Goal: Transaction & Acquisition: Purchase product/service

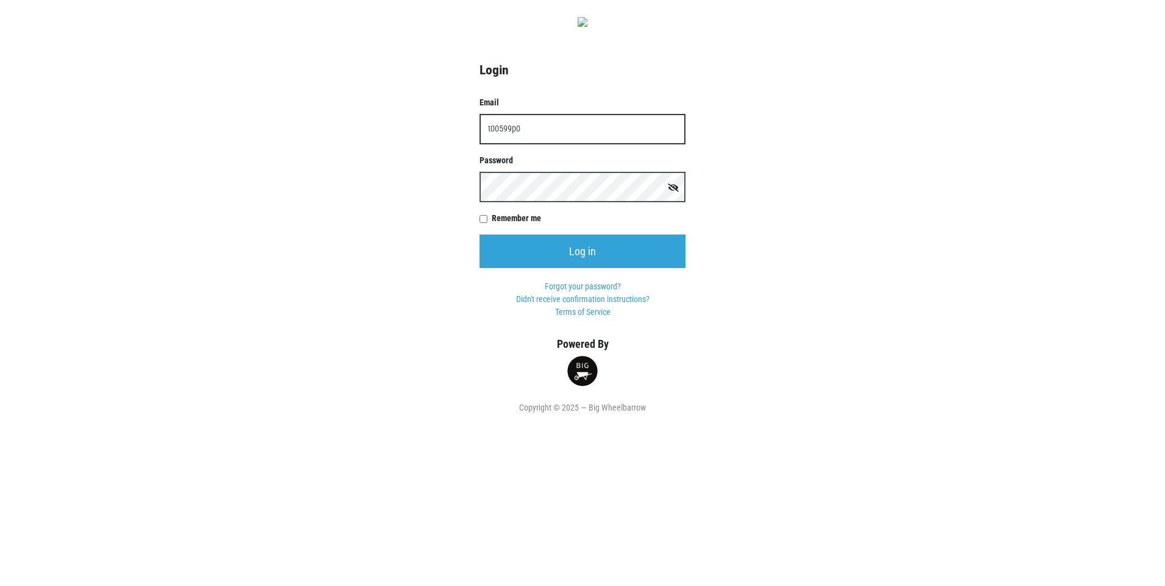
click at [524, 144] on input "t00599p0" at bounding box center [582, 129] width 206 height 30
type input "[EMAIL_ADDRESS][DOMAIN_NAME]"
click at [479, 235] on input "Log in" at bounding box center [582, 252] width 206 height 34
type input "[EMAIL_ADDRESS][DOMAIN_NAME]"
click at [479, 235] on input "Log in" at bounding box center [582, 252] width 206 height 34
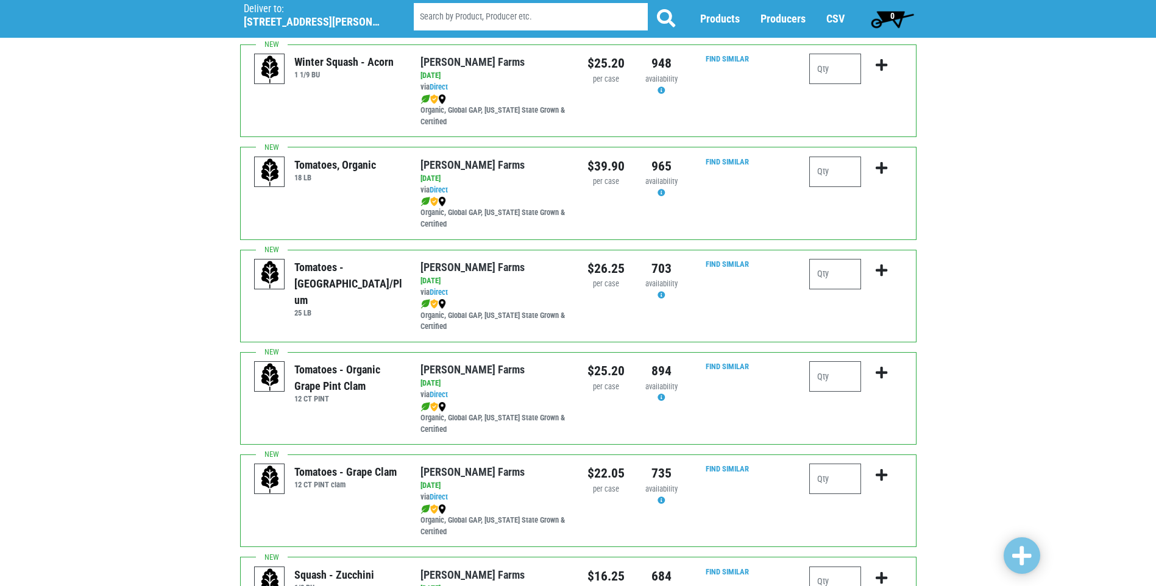
scroll to position [305, 0]
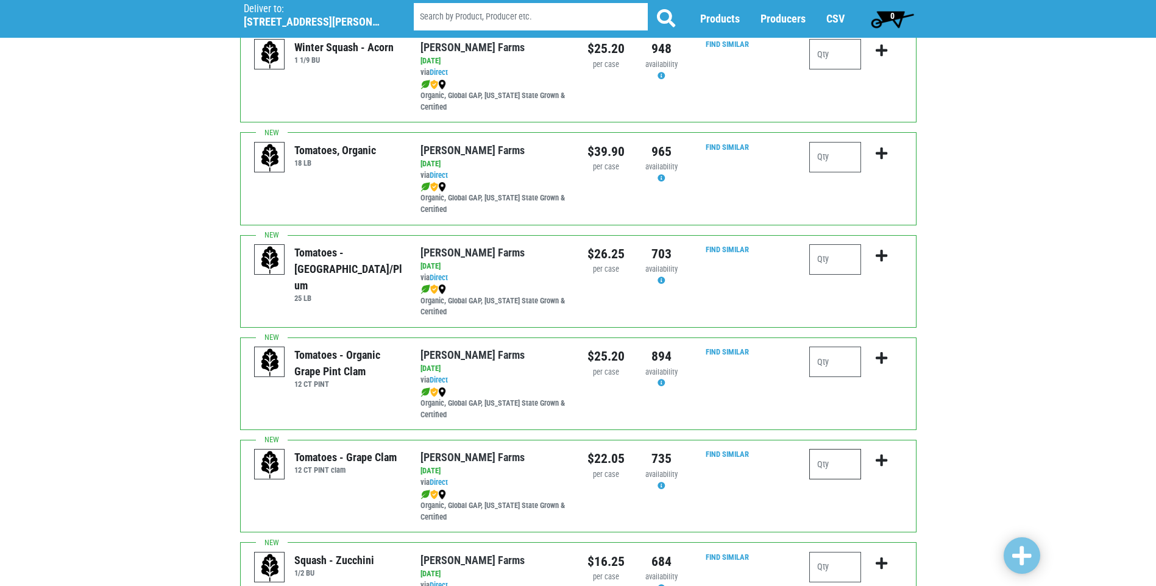
click at [817, 472] on input "number" at bounding box center [835, 464] width 52 height 30
type input "1"
click at [882, 467] on icon "submit" at bounding box center [881, 460] width 12 height 13
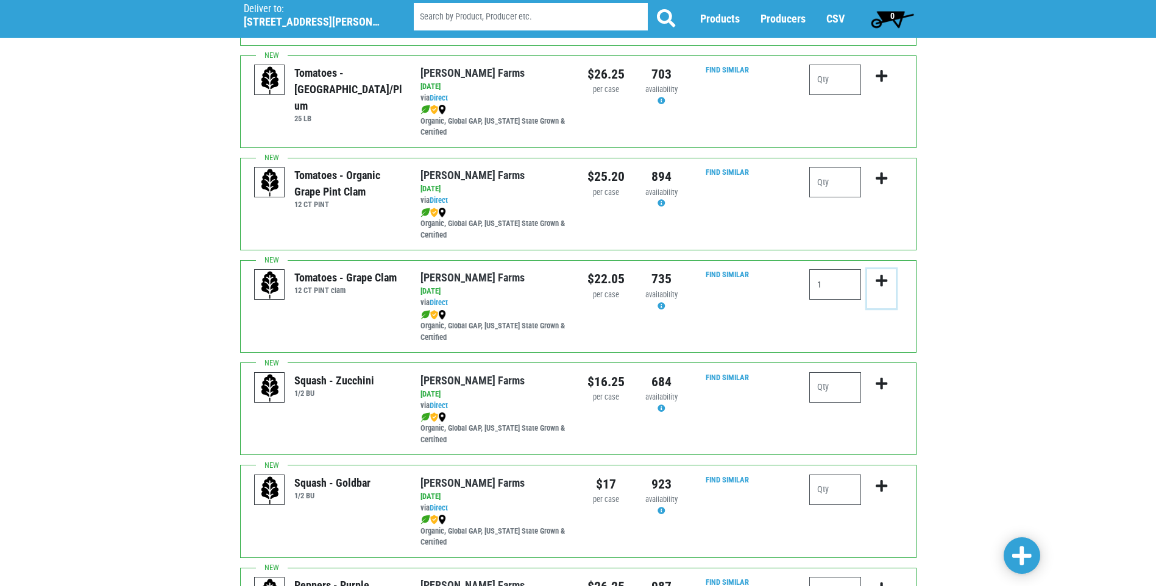
scroll to position [487, 0]
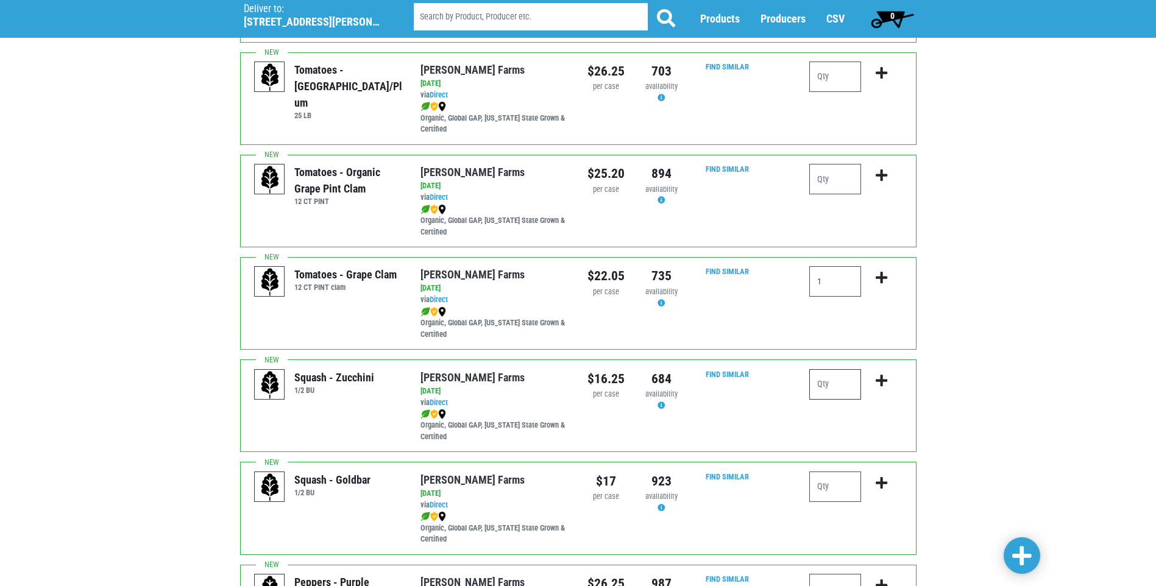
click at [823, 391] on input "number" at bounding box center [835, 384] width 52 height 30
type input "1"
click at [883, 387] on icon "submit" at bounding box center [881, 380] width 12 height 13
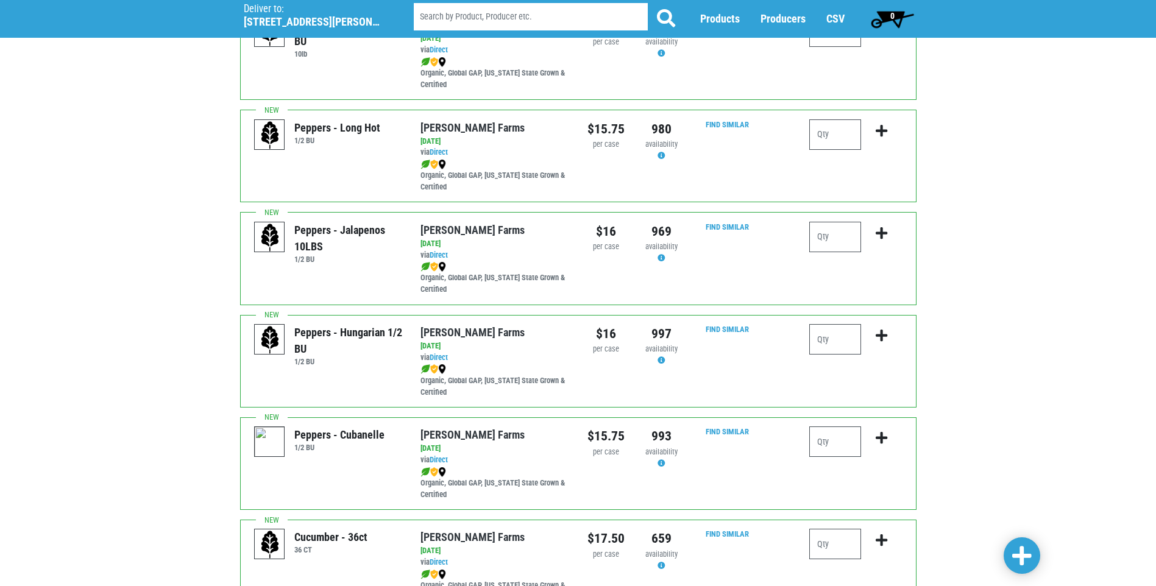
scroll to position [1158, 0]
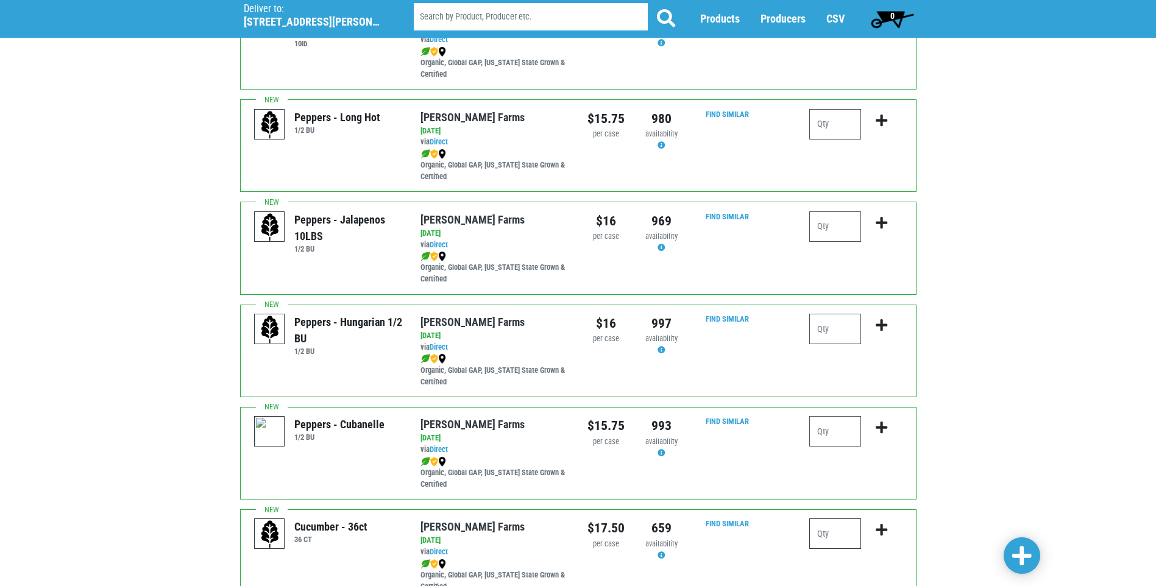
click at [822, 543] on input "number" at bounding box center [835, 533] width 52 height 30
type input "1"
click at [881, 537] on icon "submit" at bounding box center [881, 529] width 12 height 13
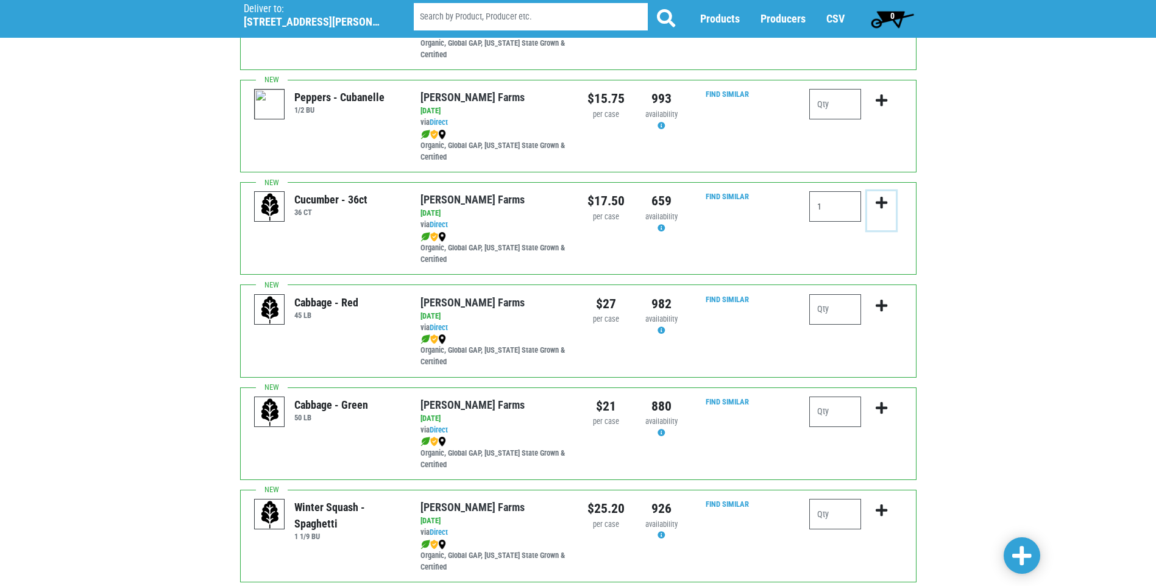
scroll to position [1523, 0]
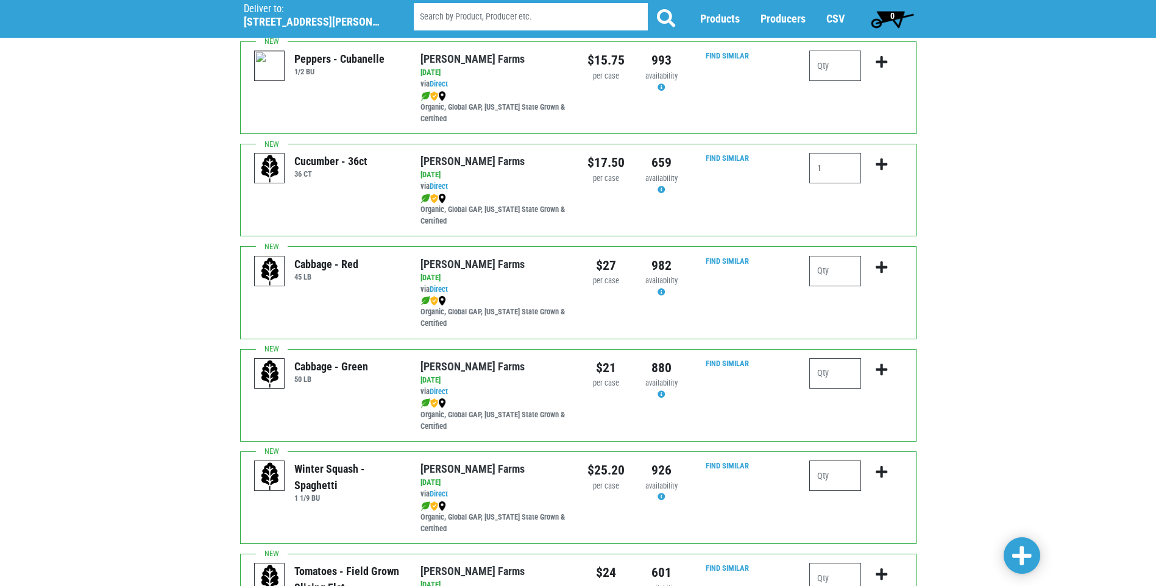
click at [824, 484] on input "number" at bounding box center [835, 476] width 52 height 30
type input "1"
click at [875, 478] on button "submit" at bounding box center [881, 480] width 29 height 38
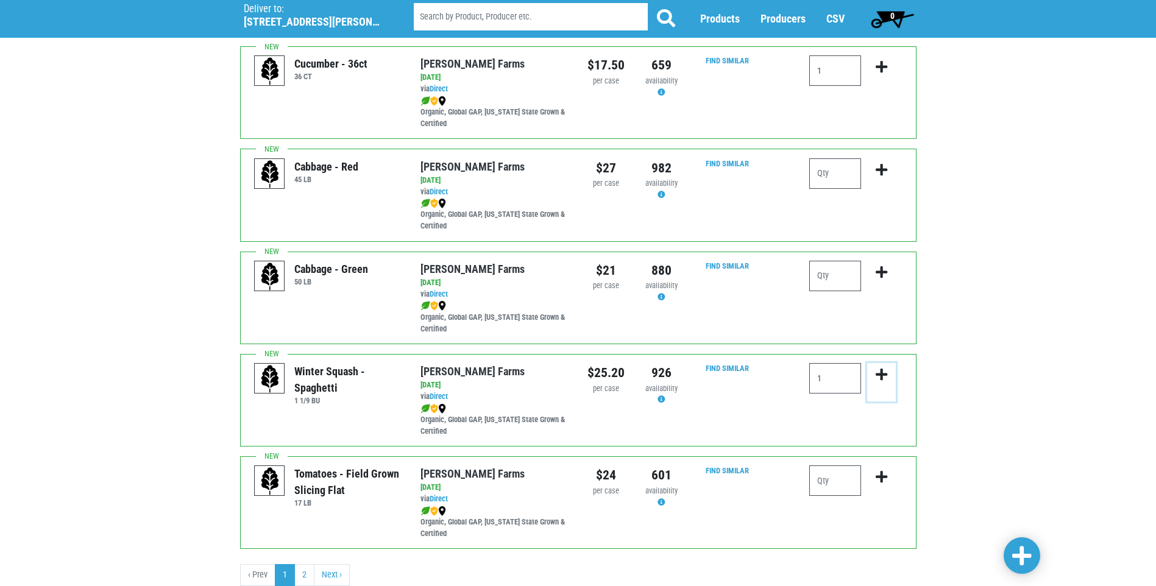
scroll to position [1645, 0]
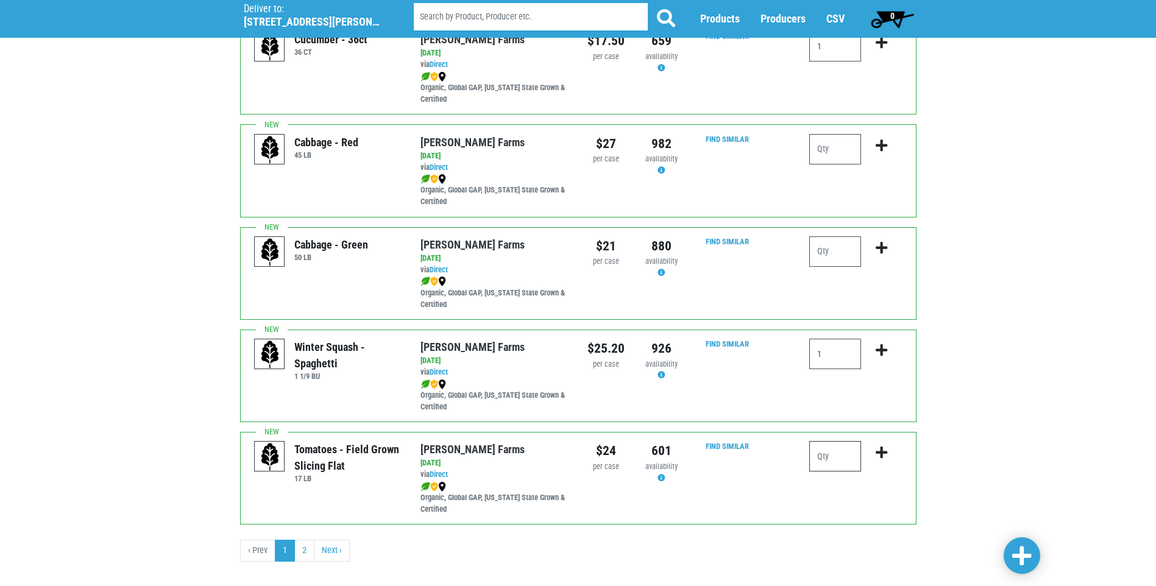
click at [822, 467] on input "number" at bounding box center [835, 456] width 52 height 30
type input "1"
click at [879, 458] on icon "submit" at bounding box center [881, 452] width 12 height 13
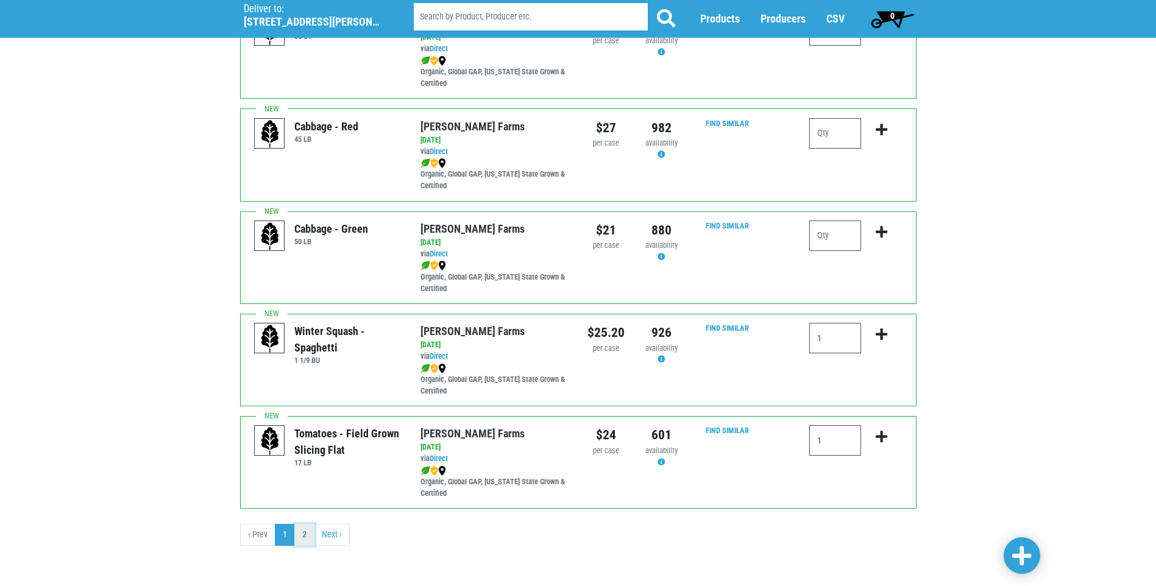
click at [302, 532] on link "2" at bounding box center [304, 535] width 20 height 22
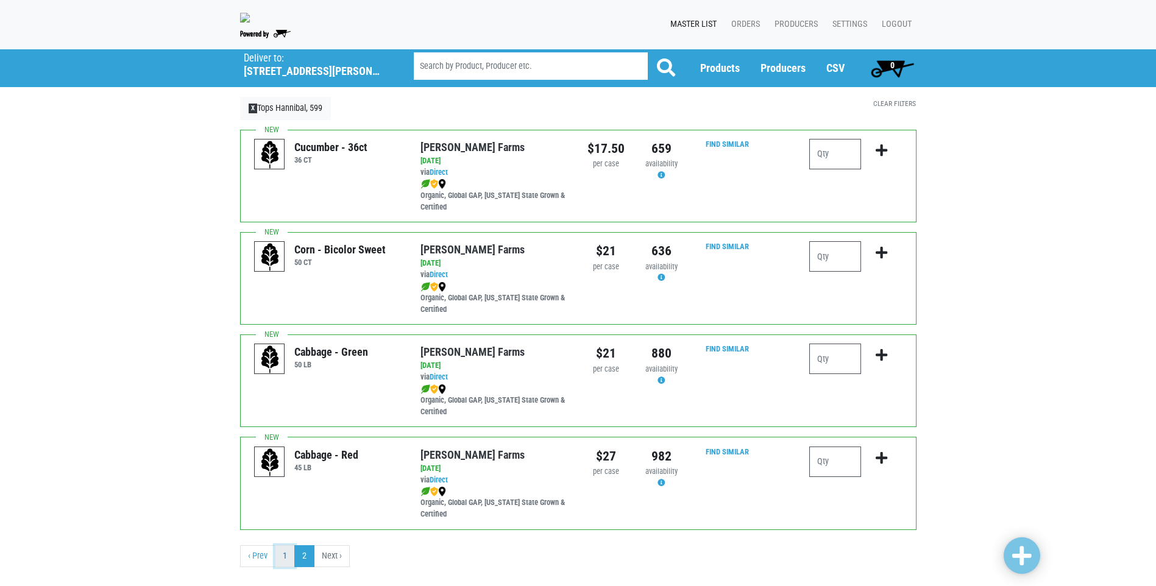
click at [282, 567] on link "1" at bounding box center [285, 556] width 20 height 22
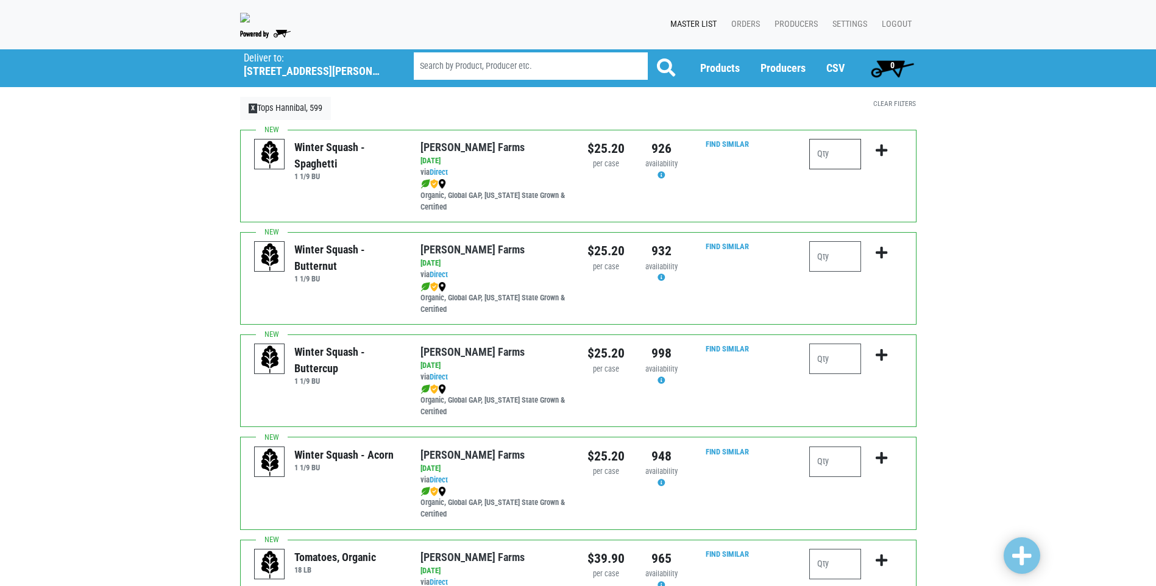
click at [818, 164] on input "number" at bounding box center [835, 154] width 52 height 30
type input "1"
click at [879, 157] on icon "submit" at bounding box center [881, 150] width 12 height 13
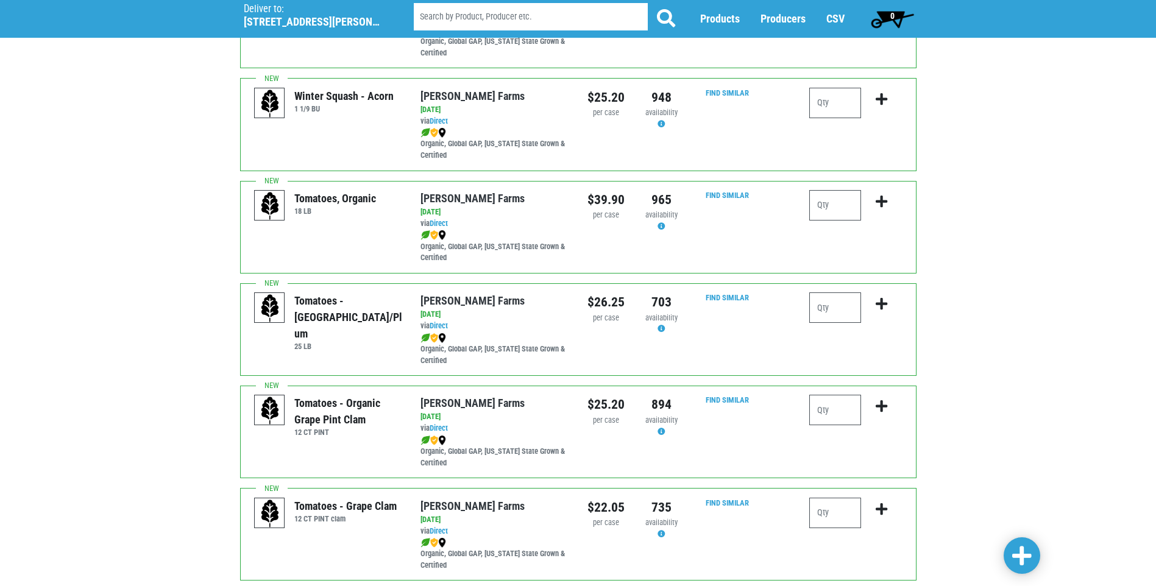
scroll to position [366, 0]
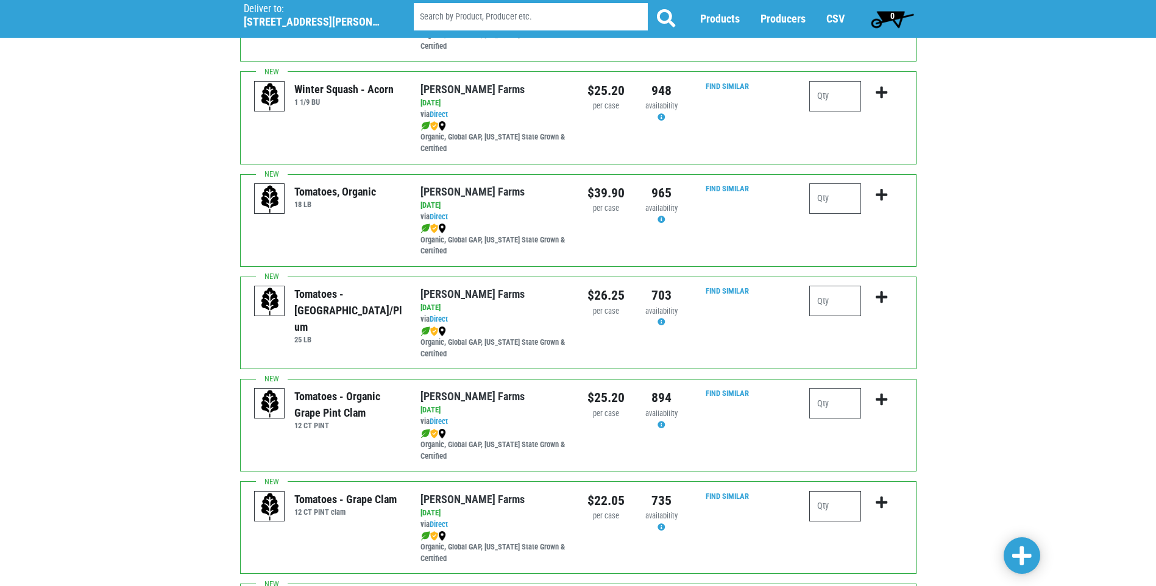
click at [823, 515] on input "number" at bounding box center [835, 506] width 52 height 30
type input "1"
click at [882, 509] on icon "submit" at bounding box center [881, 502] width 12 height 13
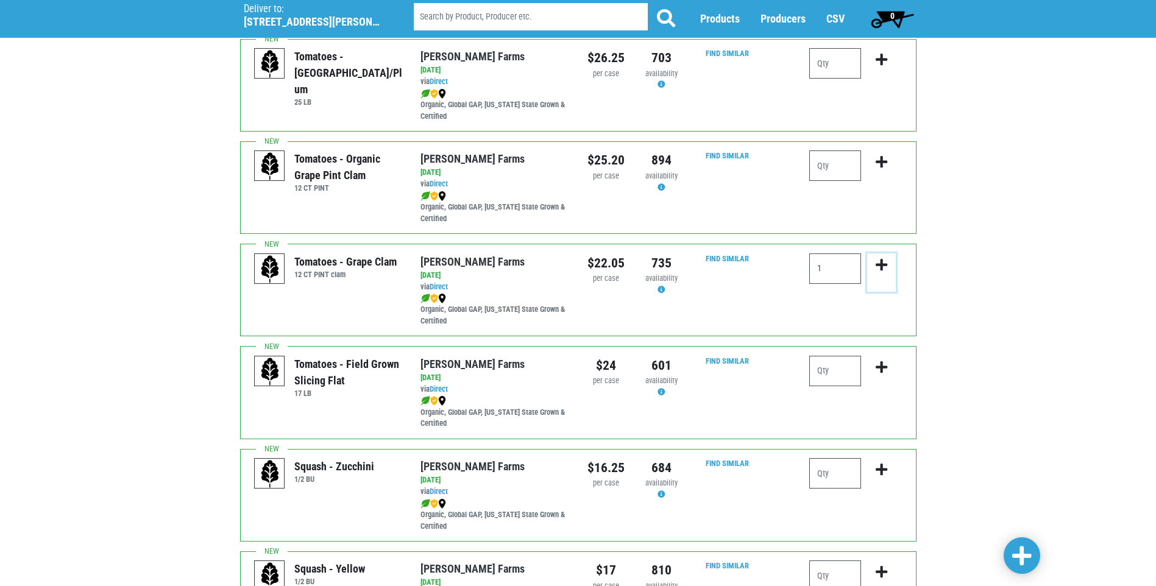
scroll to position [609, 0]
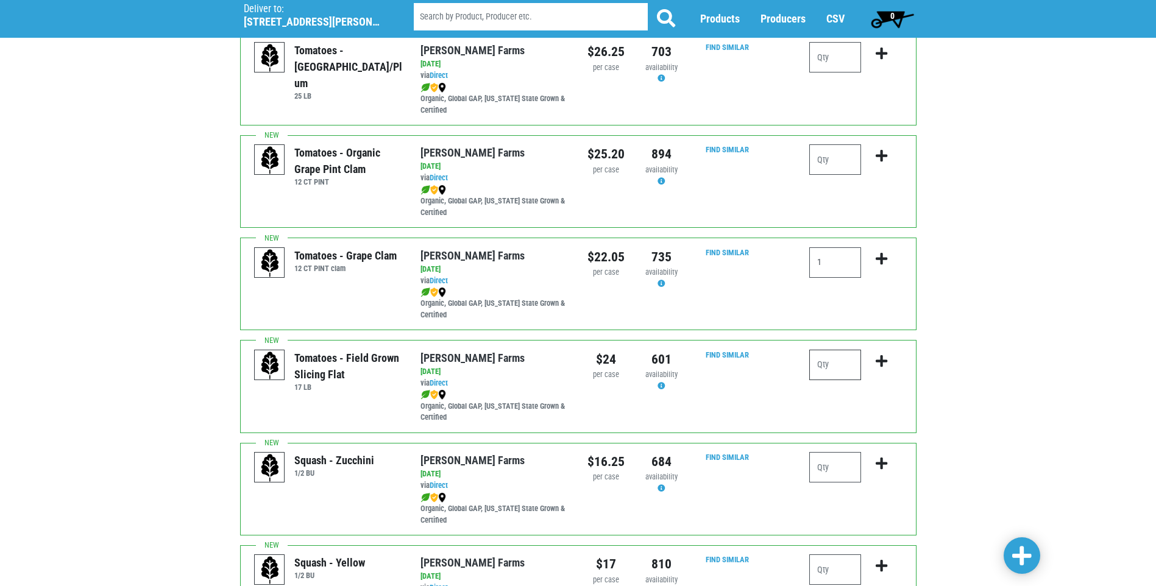
click at [823, 377] on input "number" at bounding box center [835, 365] width 52 height 30
type input "1"
click at [877, 368] on icon "submit" at bounding box center [881, 361] width 12 height 13
click at [827, 477] on input "number" at bounding box center [835, 467] width 52 height 30
type input "1"
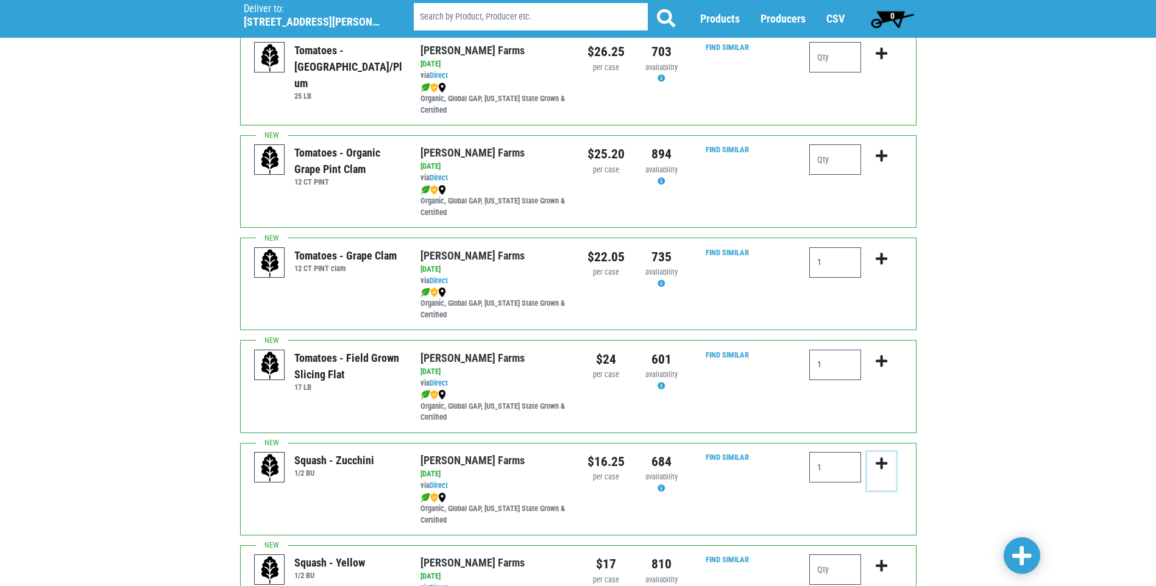
click at [882, 470] on icon "submit" at bounding box center [881, 463] width 12 height 13
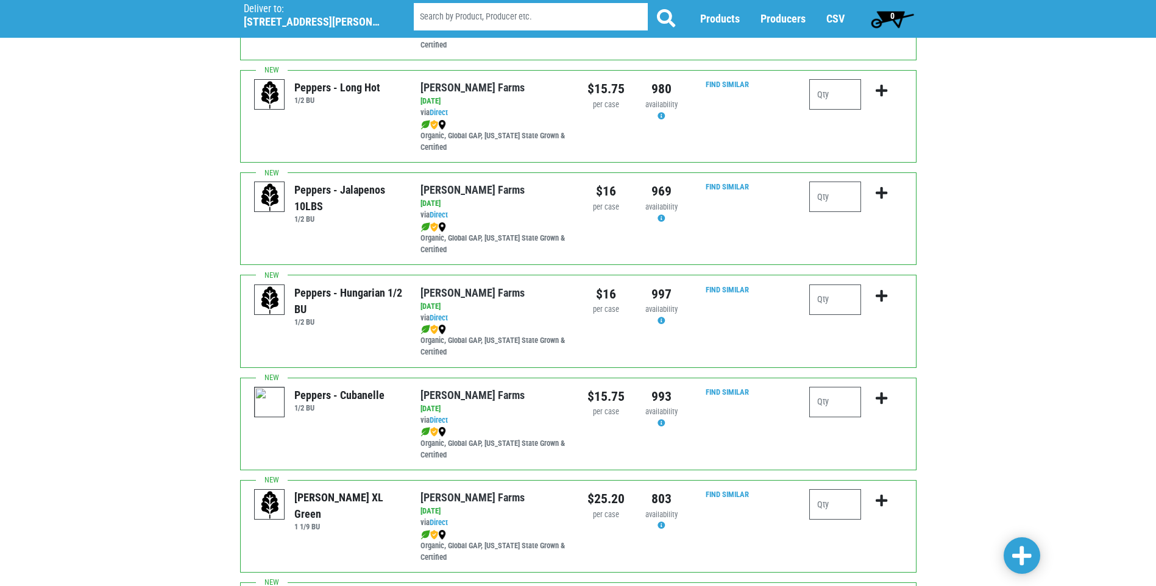
scroll to position [1670, 0]
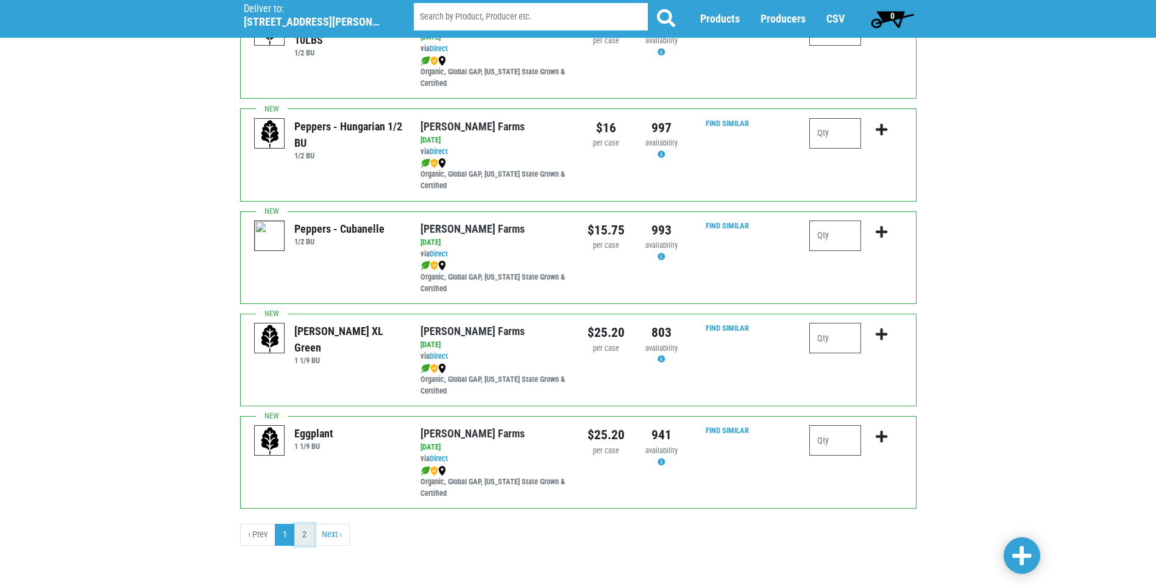
click at [300, 534] on link "2" at bounding box center [304, 535] width 20 height 22
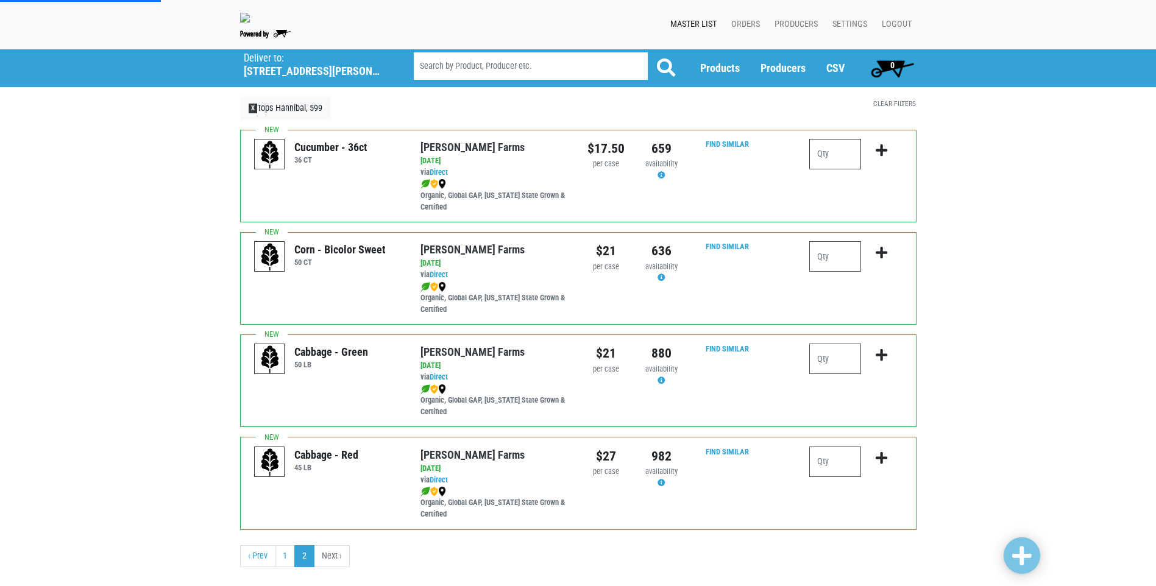
click at [826, 164] on input "number" at bounding box center [835, 154] width 52 height 30
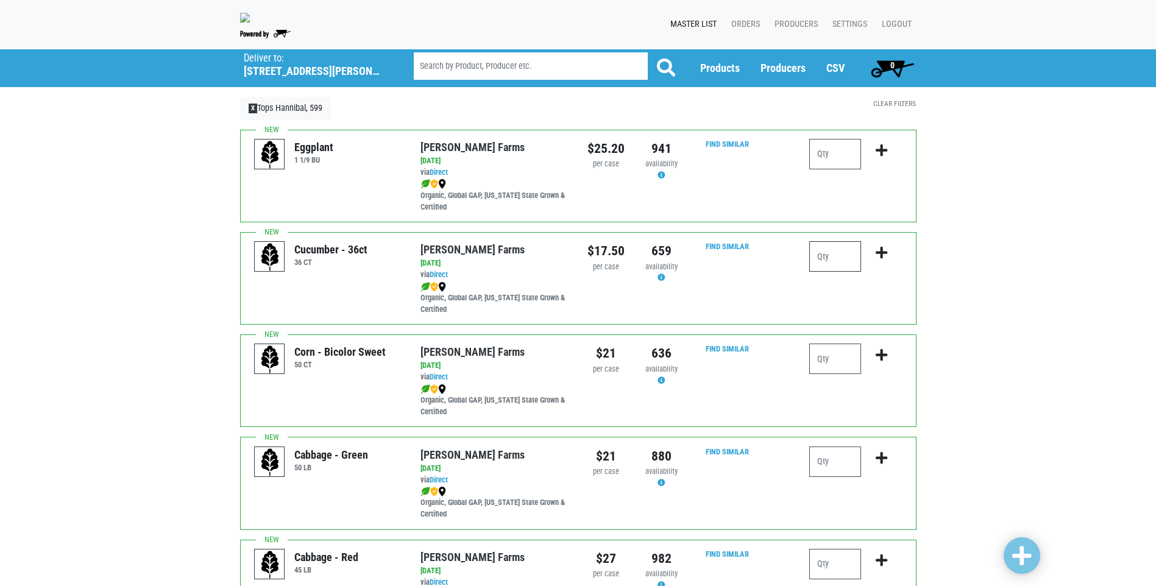
click at [822, 270] on input "number" at bounding box center [835, 256] width 52 height 30
type input "1"
click at [881, 260] on icon "submit" at bounding box center [881, 252] width 12 height 13
click at [893, 70] on span "0" at bounding box center [892, 65] width 4 height 10
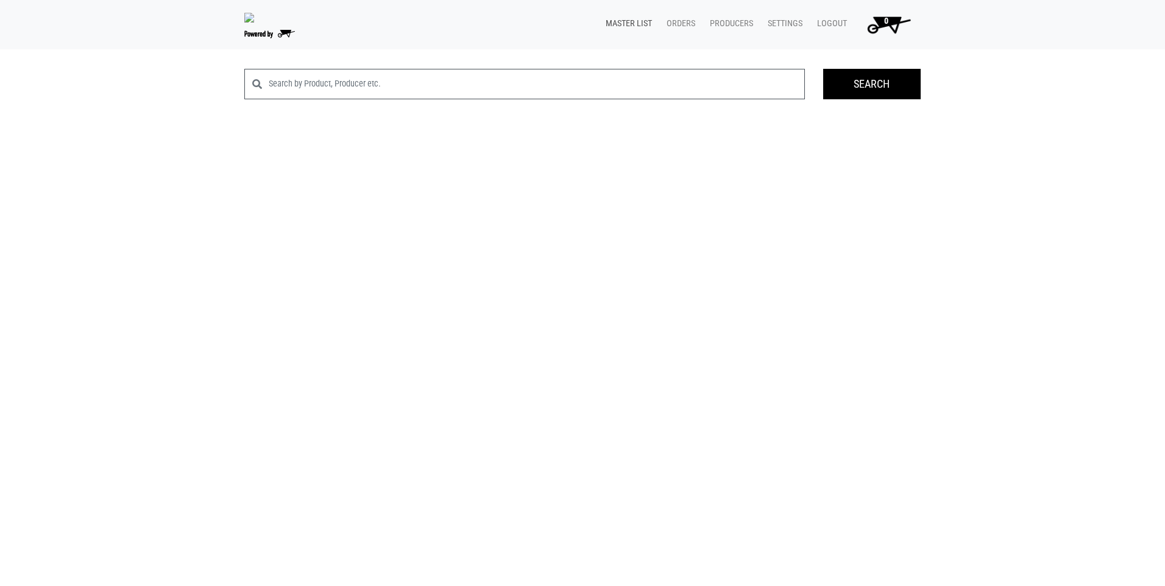
click at [631, 28] on link "Master List" at bounding box center [626, 23] width 61 height 23
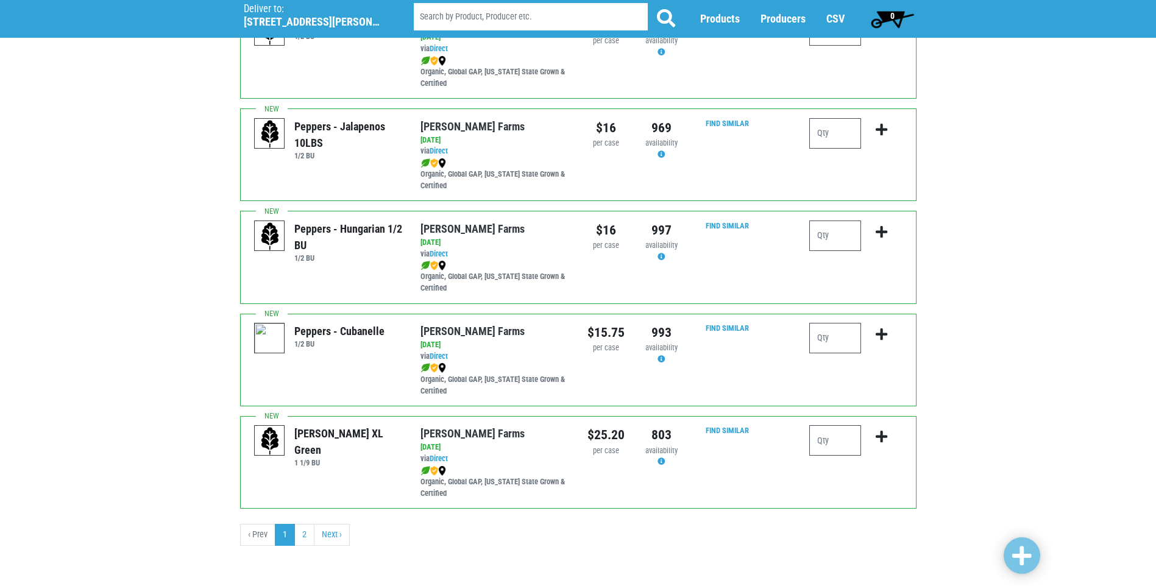
scroll to position [1694, 0]
click at [305, 533] on link "2" at bounding box center [304, 535] width 20 height 22
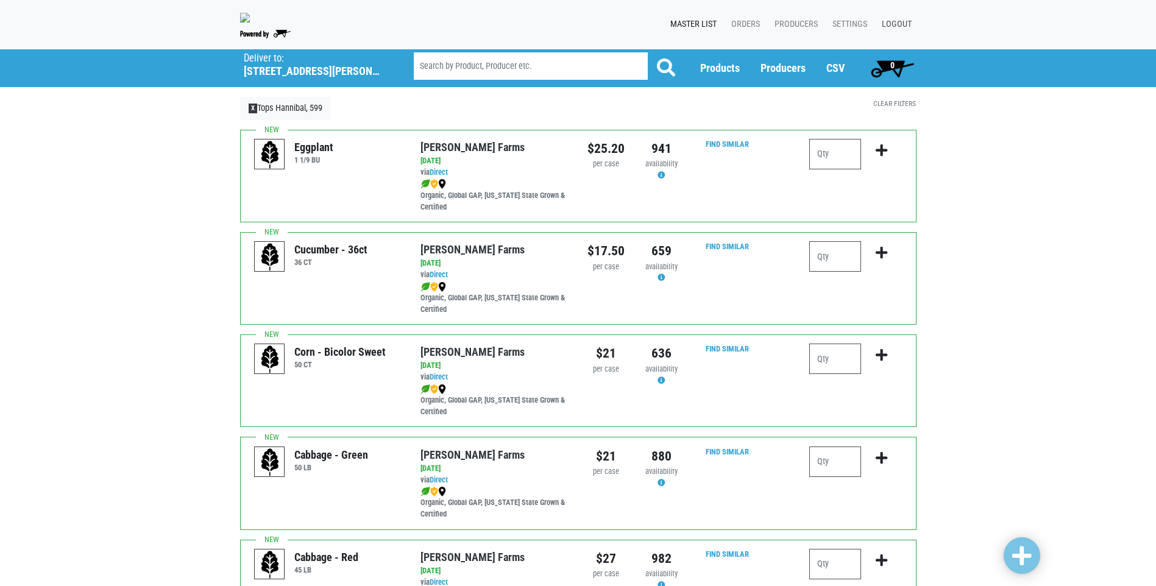
click at [899, 29] on link "Logout" at bounding box center [894, 24] width 44 height 23
